Goal: Information Seeking & Learning: Learn about a topic

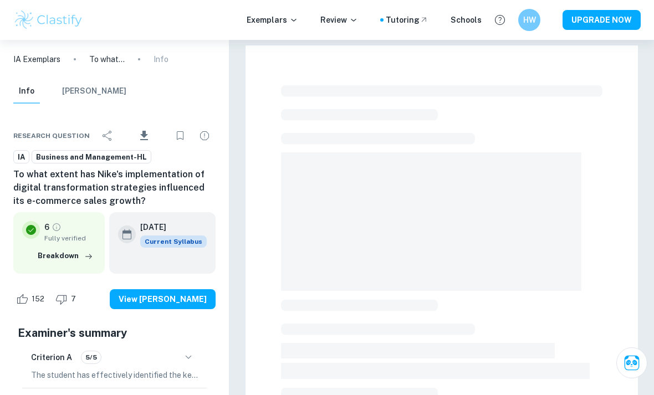
checkbox input "true"
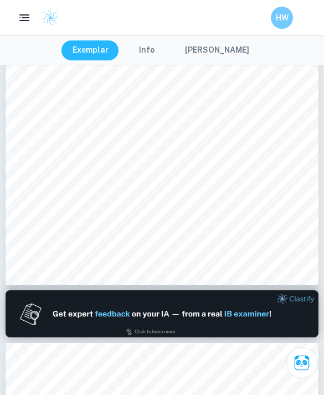
scroll to position [196, 0]
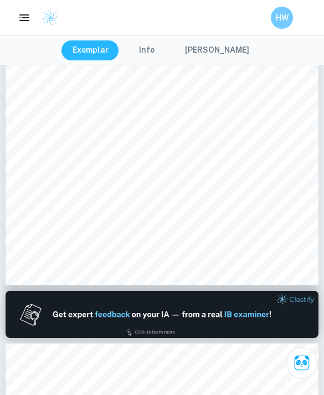
click at [207, 50] on button "[PERSON_NAME]" at bounding box center [217, 50] width 86 height 20
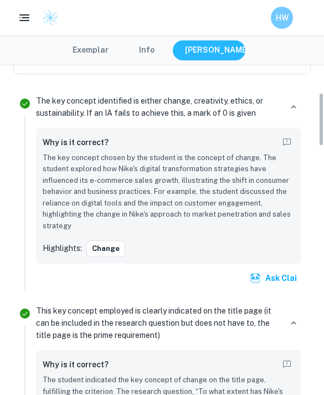
scroll to position [316, 0]
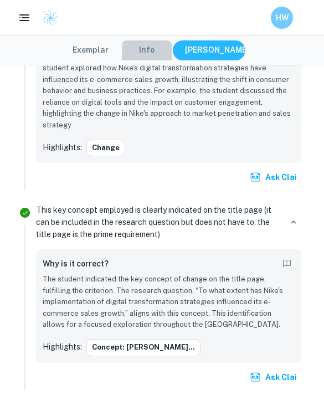
click at [151, 48] on button "Info" at bounding box center [147, 50] width 50 height 20
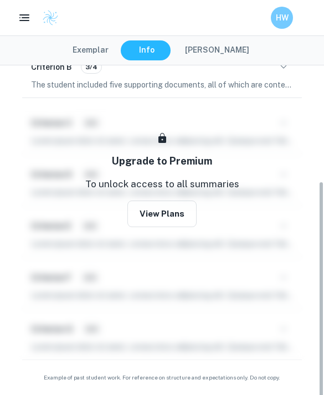
scroll to position [194, 0]
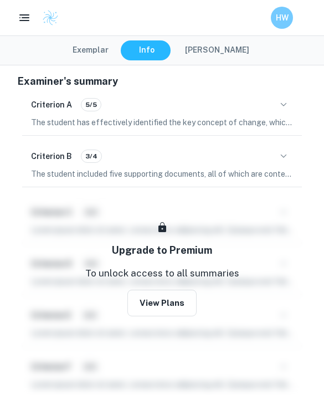
click at [109, 54] on button "Exemplar" at bounding box center [91, 50] width 58 height 20
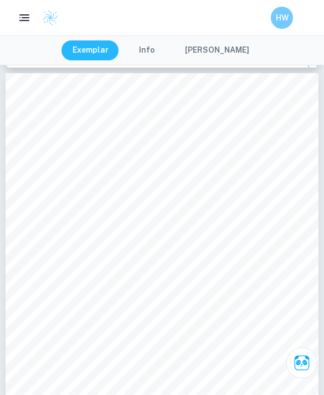
scroll to position [3280, 0]
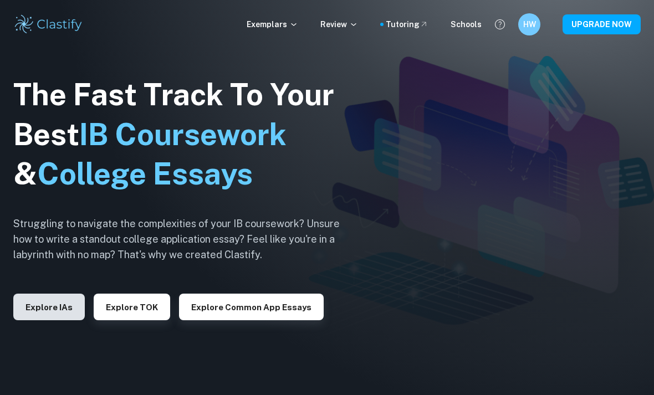
click at [62, 320] on button "Explore IAs" at bounding box center [48, 307] width 71 height 27
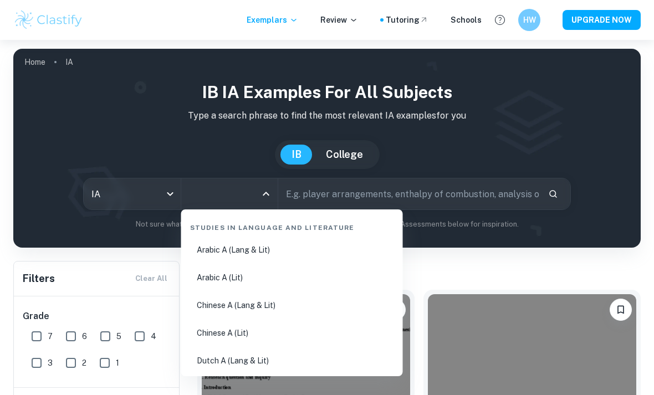
click at [239, 185] on input "All Subjects" at bounding box center [221, 193] width 70 height 21
type input "n"
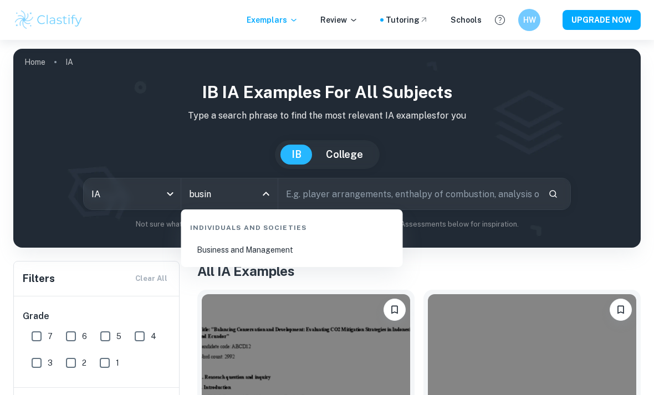
type input "busin"
drag, startPoint x: 181, startPoint y: 244, endPoint x: 238, endPoint y: 251, distance: 57.0
click at [0, 0] on html "We value your privacy We use cookies to enhance your browsing experience, serve…" at bounding box center [327, 197] width 654 height 395
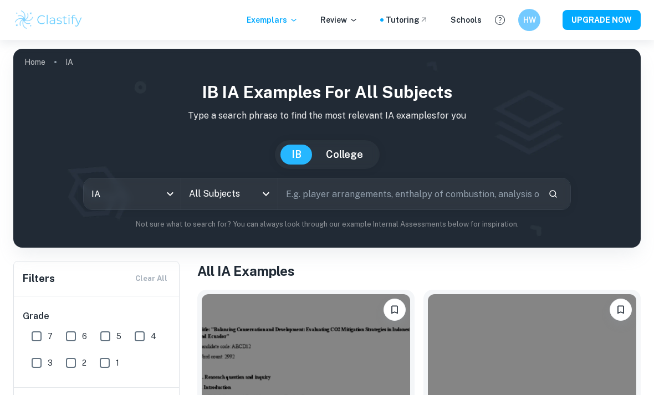
click at [271, 192] on icon "Open" at bounding box center [265, 193] width 13 height 13
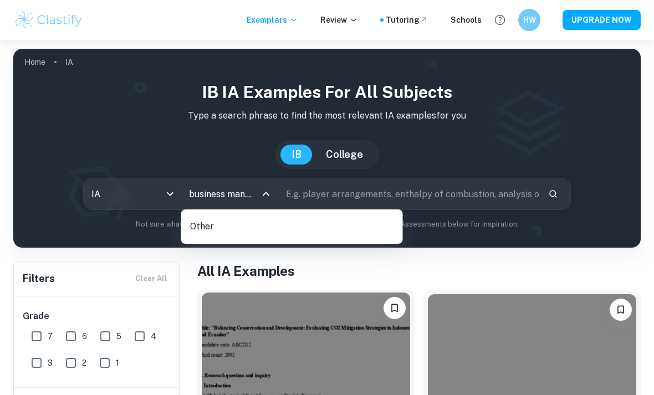
type input "business management"
click at [268, 194] on icon "Close" at bounding box center [266, 194] width 7 height 4
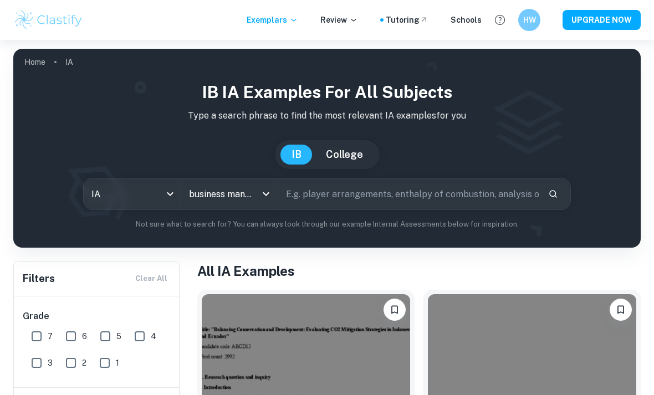
click at [268, 194] on icon "Open" at bounding box center [266, 194] width 7 height 4
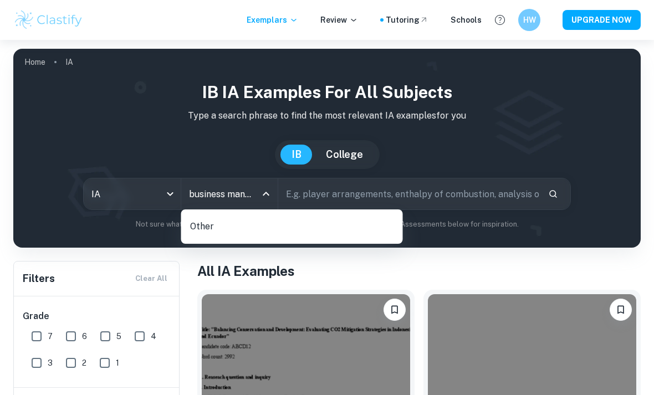
click at [236, 192] on input "business management" at bounding box center [221, 193] width 70 height 21
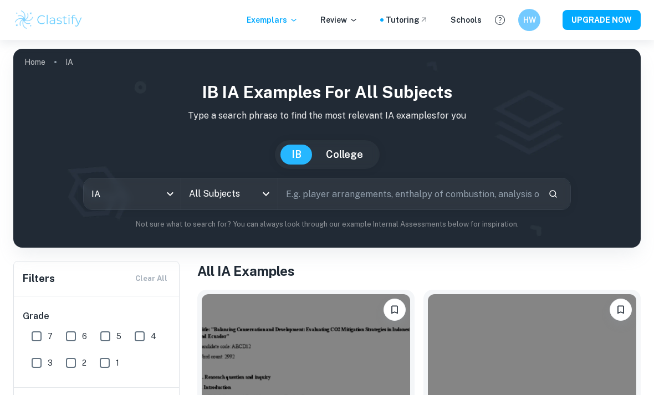
drag, startPoint x: 244, startPoint y: 217, endPoint x: 205, endPoint y: 130, distance: 95.5
click at [0, 0] on html "We value your privacy We use cookies to enhance your browsing experience, serve…" at bounding box center [327, 197] width 654 height 395
click at [205, 130] on div "IB IA examples for all subjects Type a search phrase to find the most relevant …" at bounding box center [327, 155] width 610 height 150
drag, startPoint x: 205, startPoint y: 130, endPoint x: 259, endPoint y: 187, distance: 78.4
click at [0, 0] on html "We value your privacy We use cookies to enhance your browsing experience, serve…" at bounding box center [327, 197] width 654 height 395
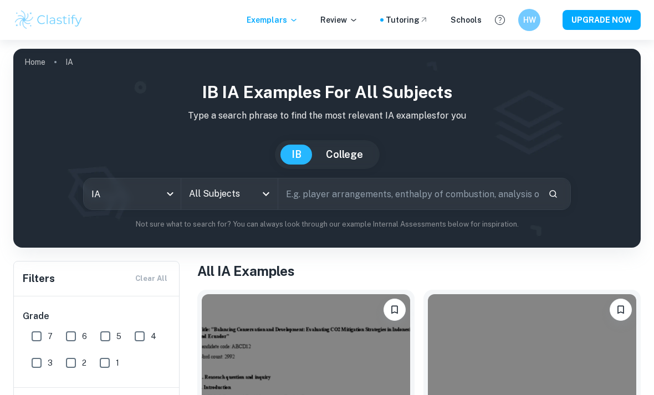
click at [255, 183] on input "All Subjects" at bounding box center [221, 193] width 70 height 21
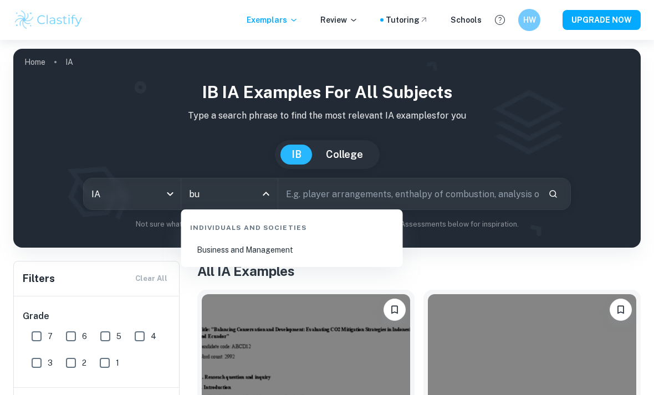
click at [257, 249] on li "Business and Management" at bounding box center [292, 249] width 213 height 25
type input "Business and Management"
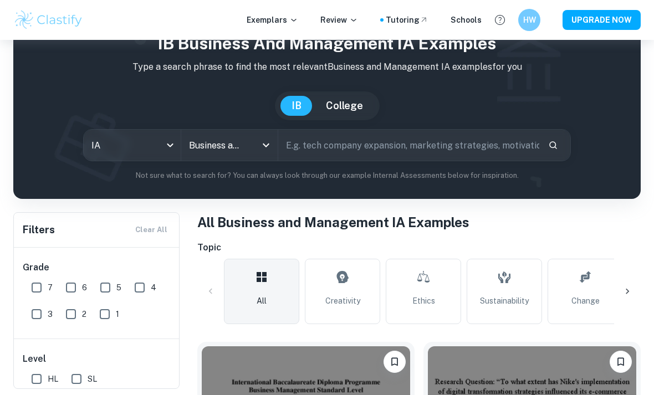
scroll to position [91, 0]
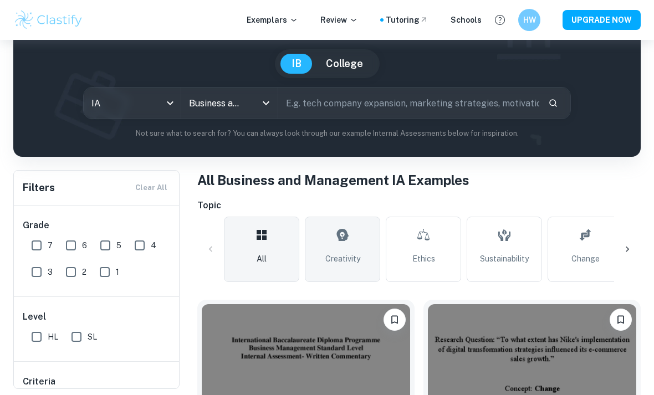
click at [331, 259] on span "Creativity" at bounding box center [342, 259] width 35 height 12
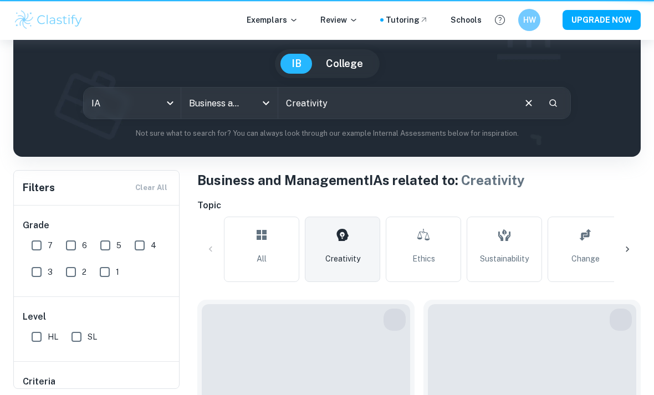
type input "Creativity"
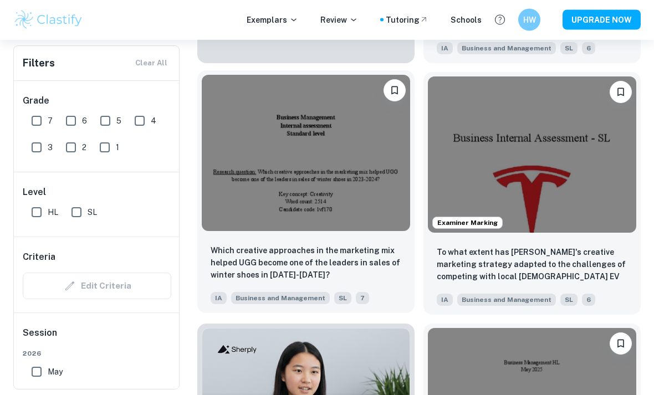
scroll to position [822, 0]
click at [281, 198] on img at bounding box center [306, 153] width 208 height 156
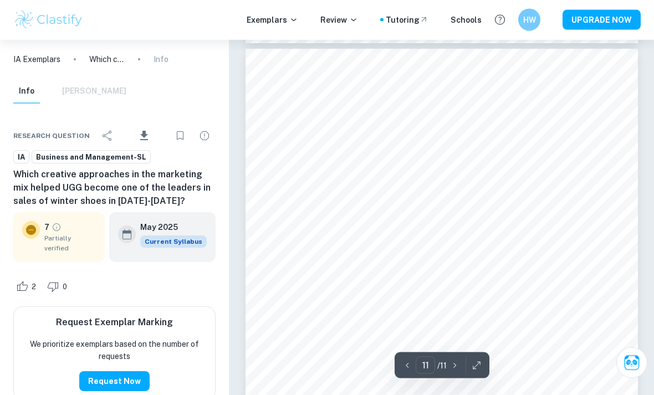
scroll to position [5799, 0]
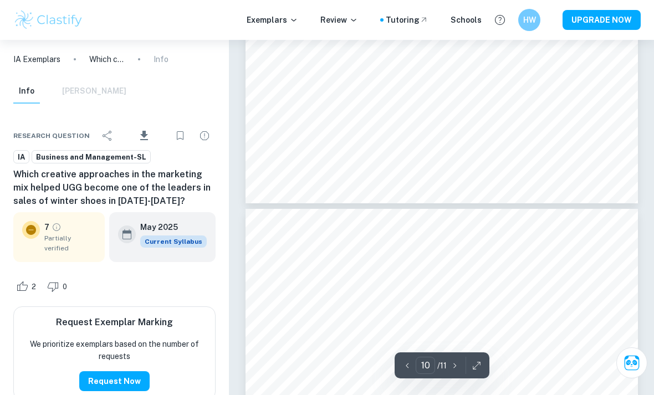
type input "9"
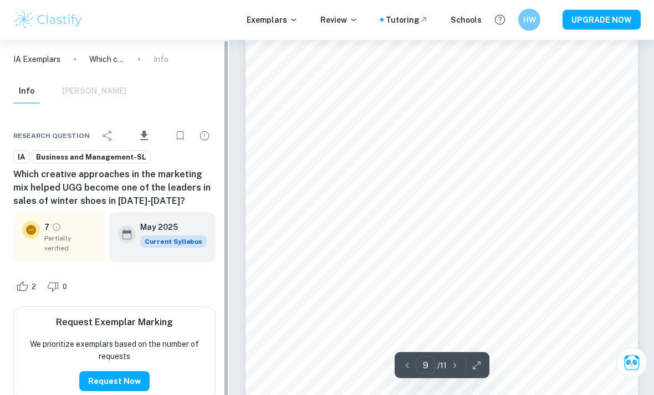
scroll to position [4789, 0]
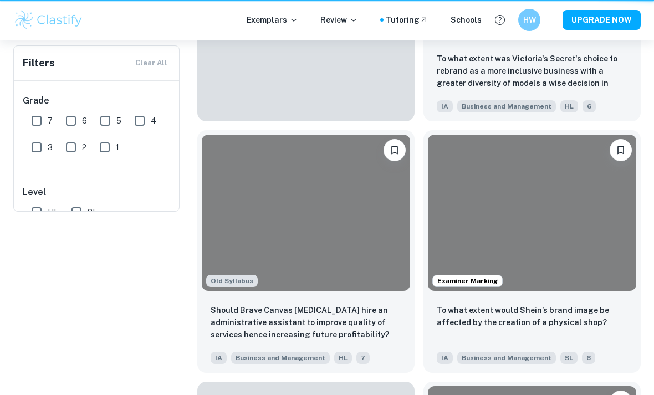
scroll to position [857, 0]
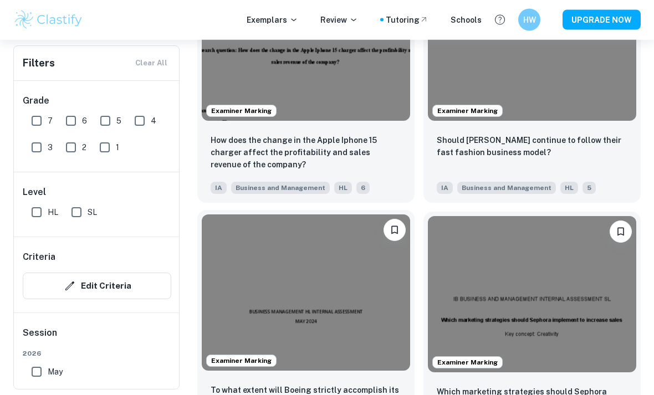
scroll to position [6341, 0]
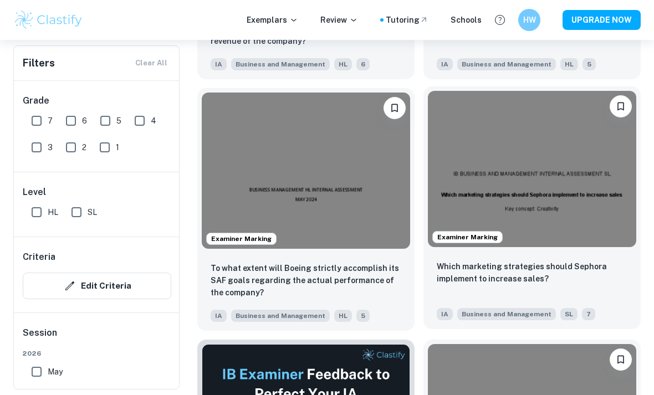
click at [505, 209] on img at bounding box center [532, 169] width 208 height 156
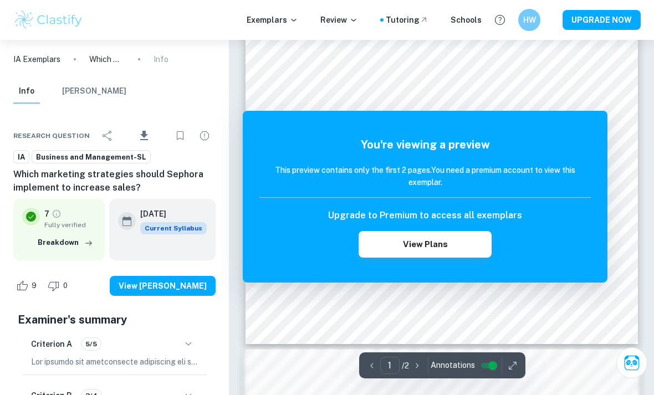
scroll to position [240, 0]
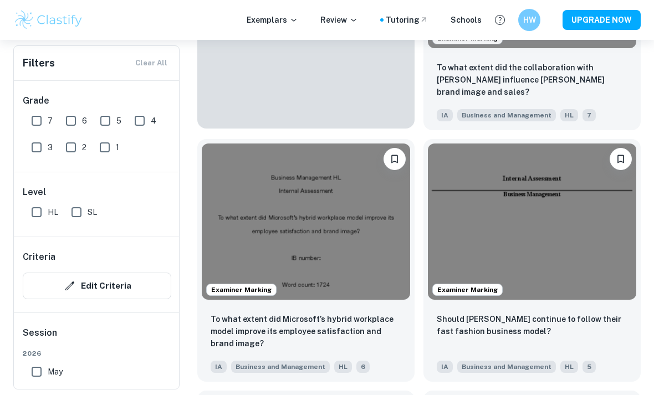
scroll to position [5211, 0]
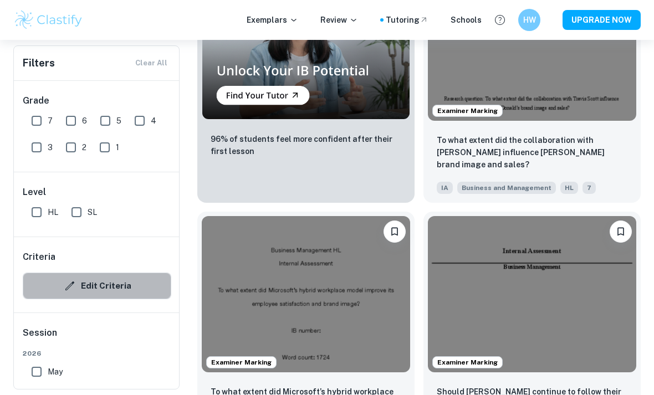
click at [130, 289] on button "Edit Criteria" at bounding box center [97, 286] width 149 height 27
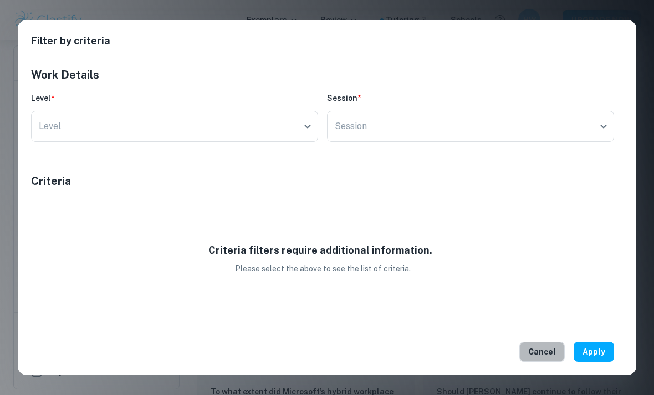
click at [540, 357] on button "Cancel" at bounding box center [541, 352] width 45 height 20
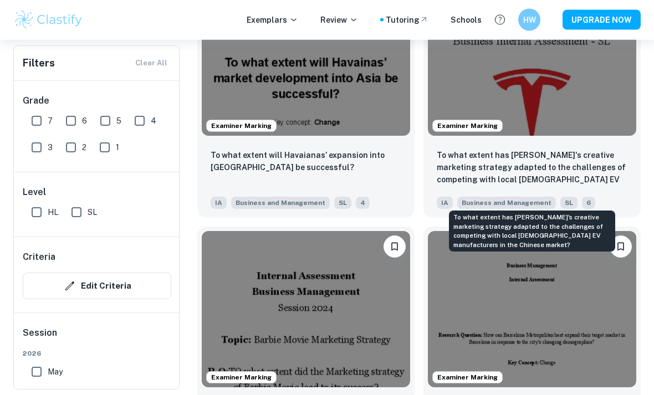
scroll to position [8216, 0]
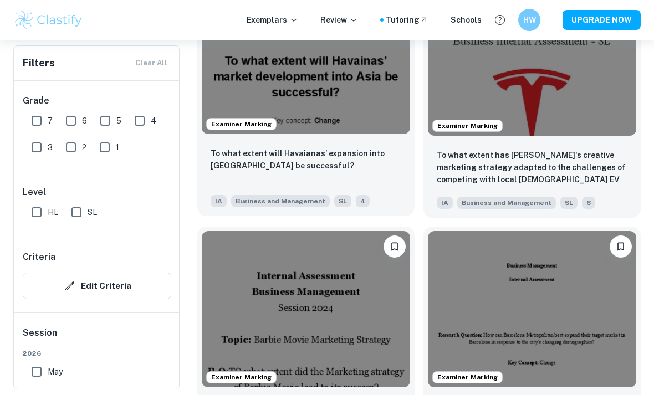
click at [346, 124] on img at bounding box center [306, 56] width 208 height 156
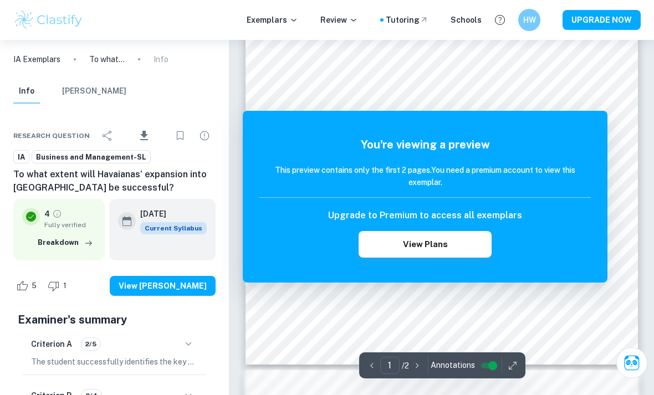
scroll to position [195, 0]
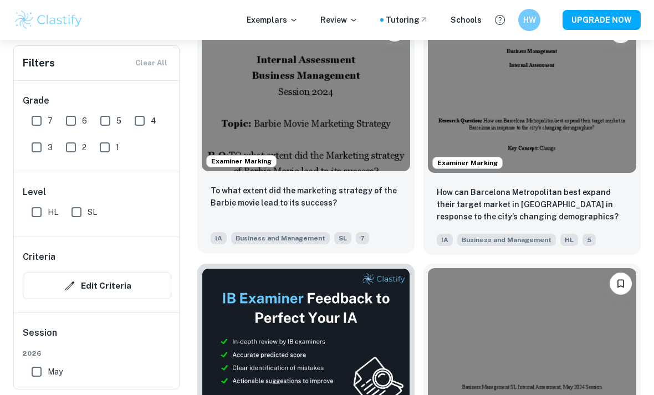
scroll to position [8435, 0]
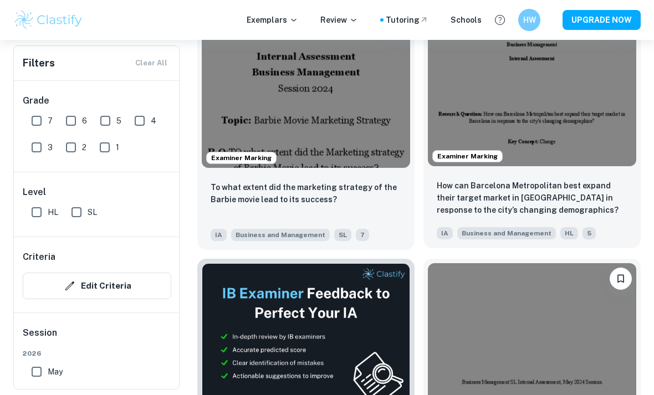
click at [482, 125] on img at bounding box center [532, 88] width 208 height 156
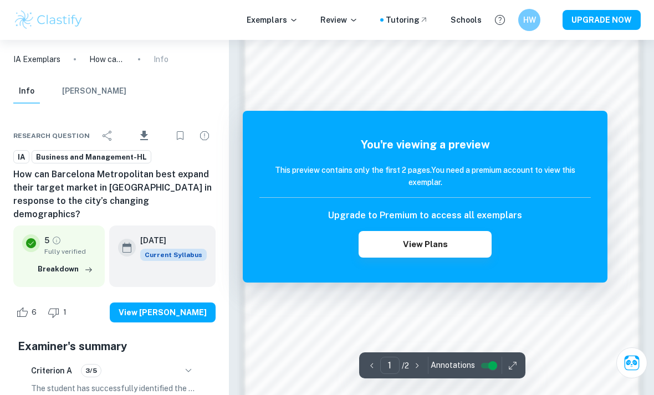
scroll to position [514, 0]
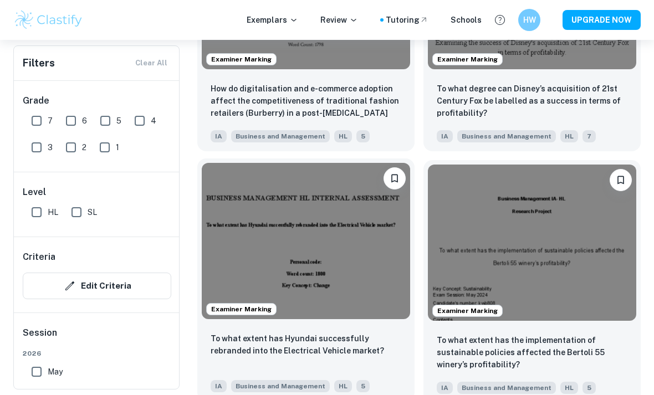
scroll to position [1741, 0]
click at [351, 272] on img at bounding box center [306, 240] width 208 height 156
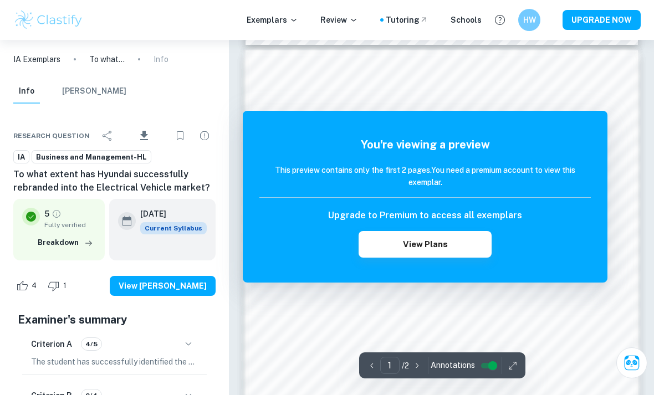
scroll to position [480, 0]
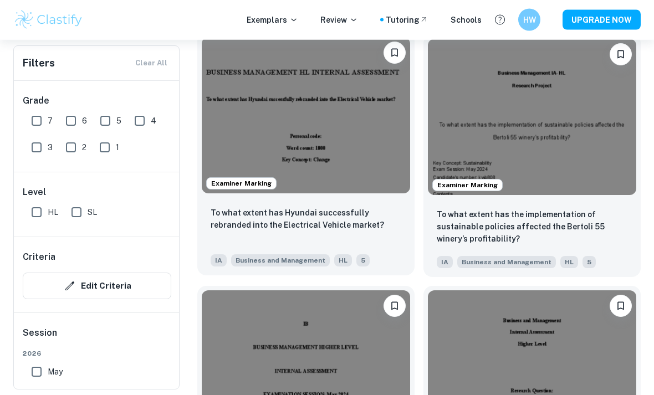
scroll to position [1866, 0]
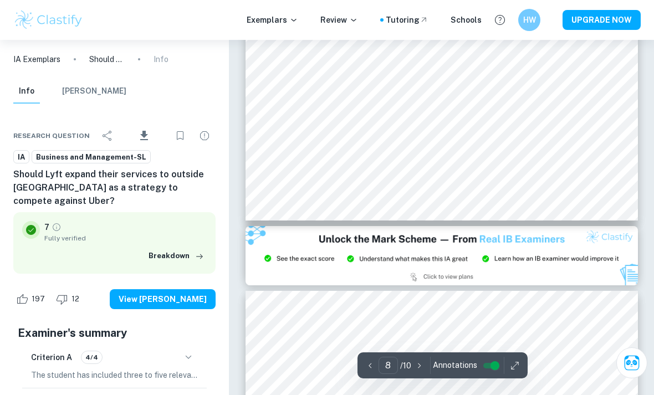
scroll to position [3922, 0]
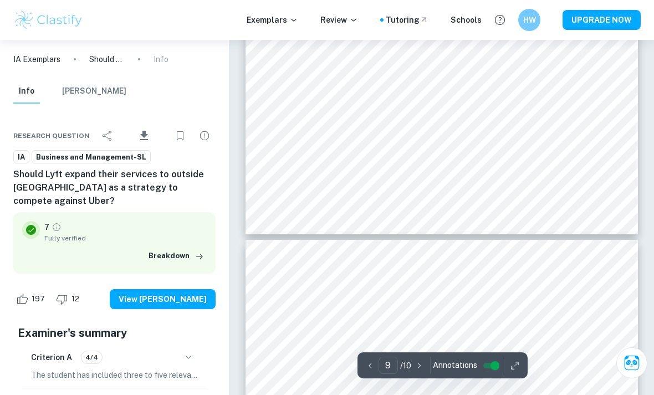
type input "10"
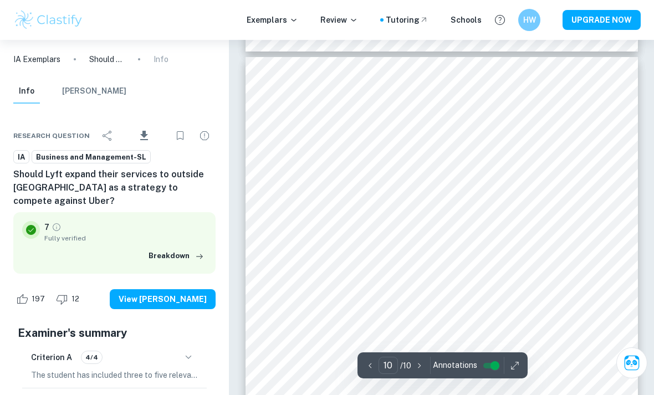
scroll to position [4801, 0]
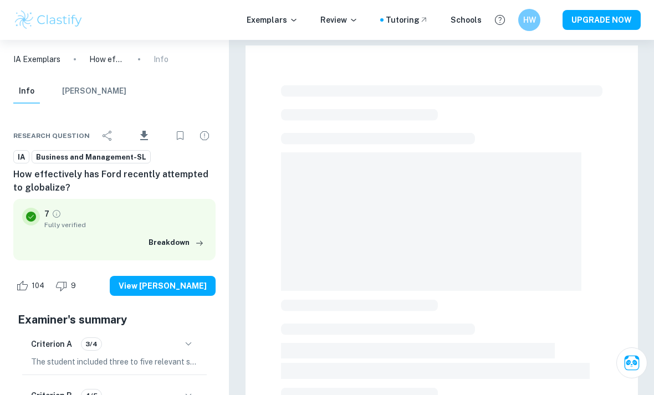
checkbox input "true"
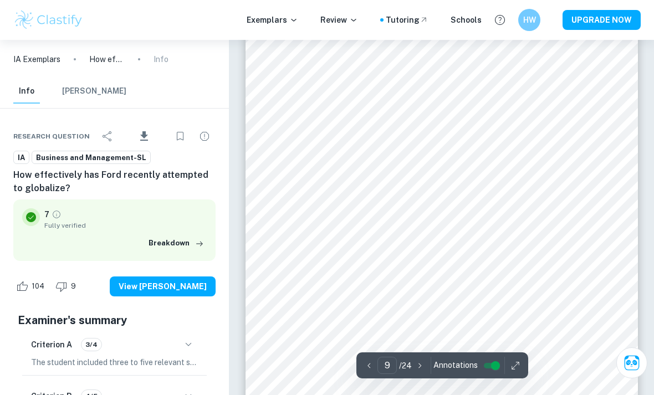
scroll to position [4393, 0]
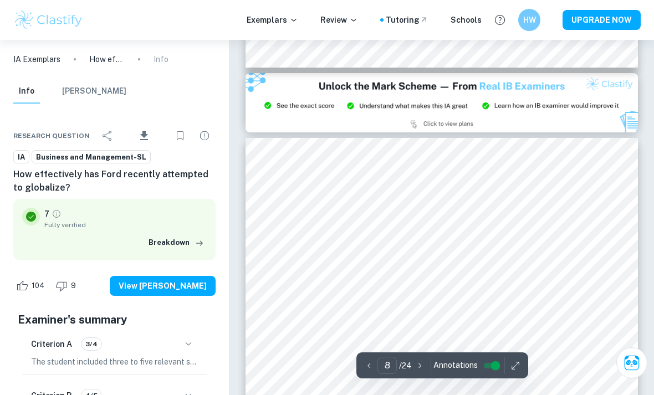
type input "9"
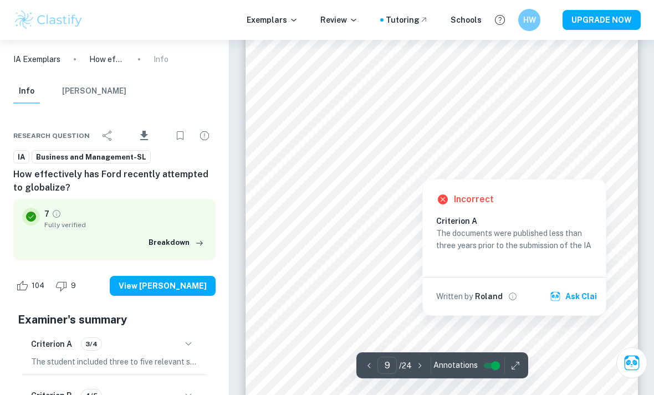
click at [591, 299] on button "Ask Clai" at bounding box center [575, 297] width 54 height 20
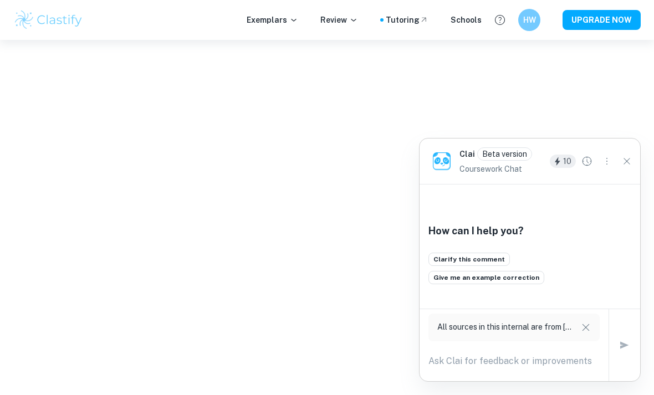
click at [591, 381] on div "All sources in this internal are from [DATE][PHONE_NUMBER][DATE]" at bounding box center [530, 345] width 221 height 72
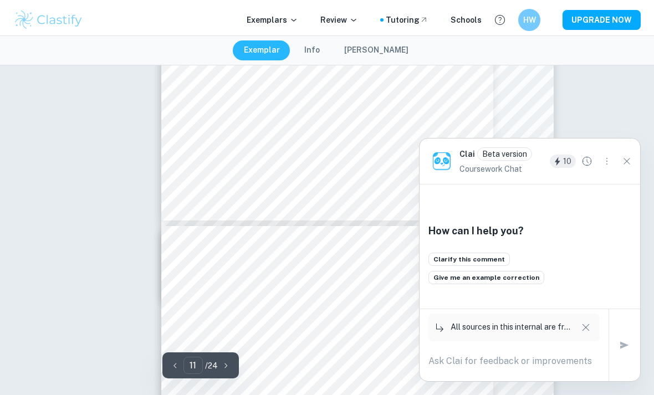
scroll to position [4537, 0]
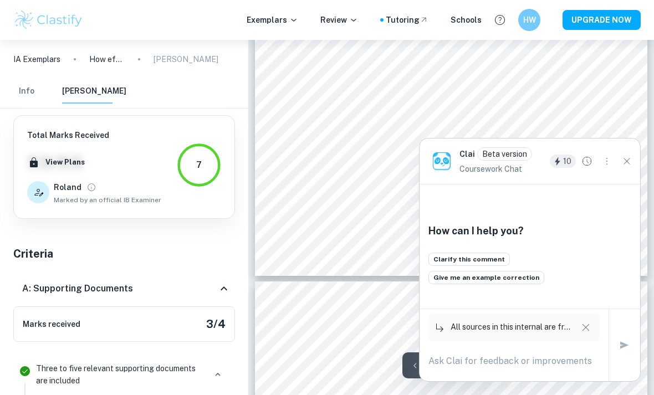
type input "10"
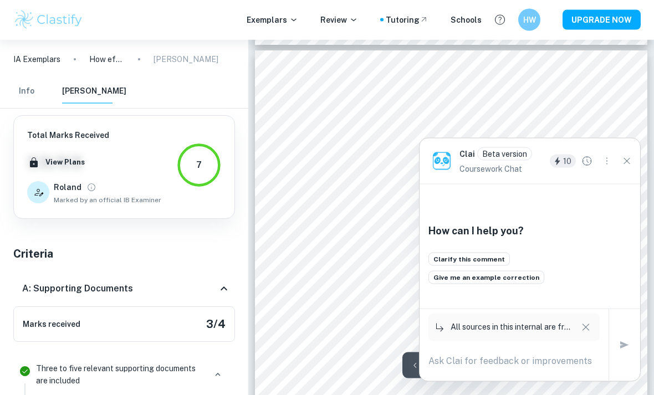
scroll to position [4619, 0]
click at [482, 266] on button "Clarify this comment" at bounding box center [468, 259] width 81 height 13
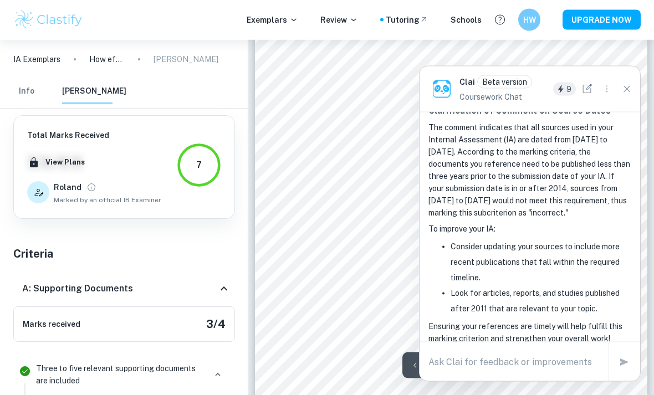
scroll to position [4717, 0]
click at [626, 95] on icon "Close" at bounding box center [627, 89] width 12 height 12
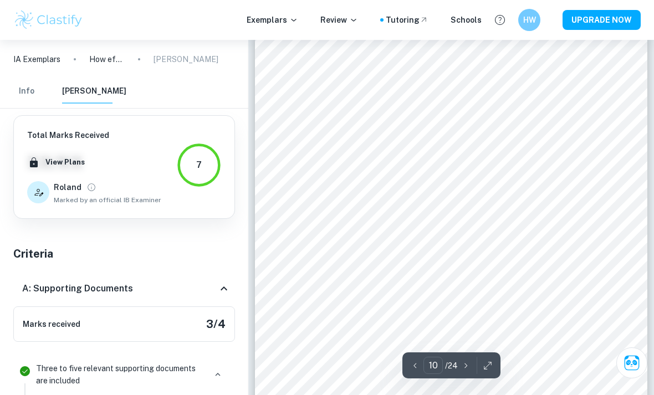
scroll to position [4556, 0]
